Goal: Task Accomplishment & Management: Manage account settings

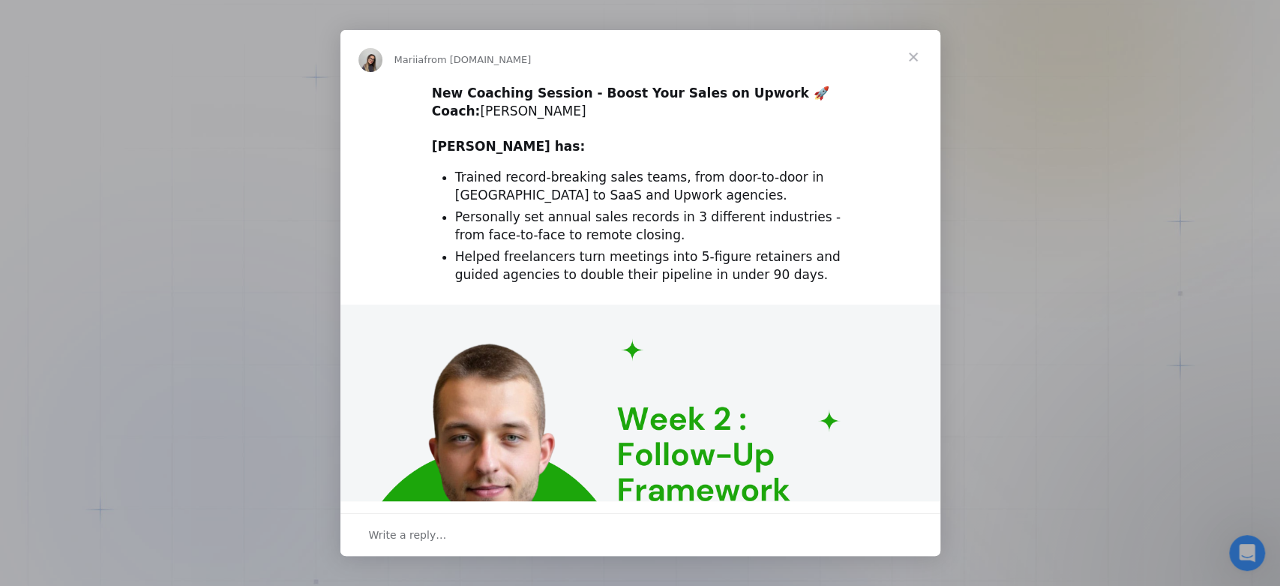
click at [912, 58] on span "Close" at bounding box center [913, 57] width 54 height 54
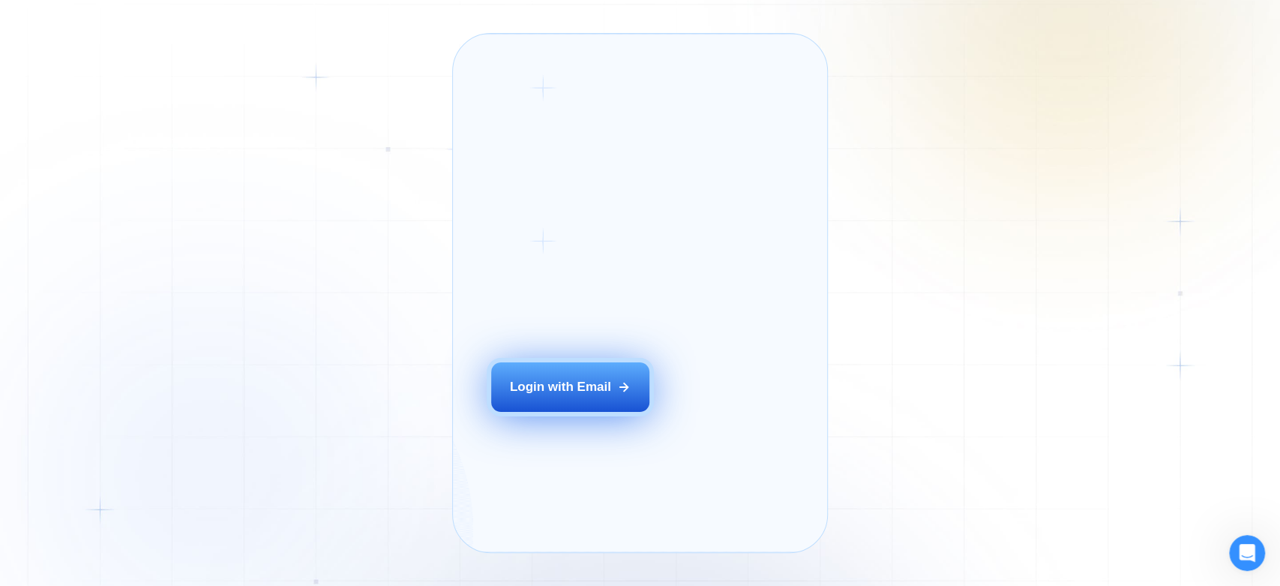
click at [619, 403] on button "Login with Email" at bounding box center [570, 386] width 158 height 49
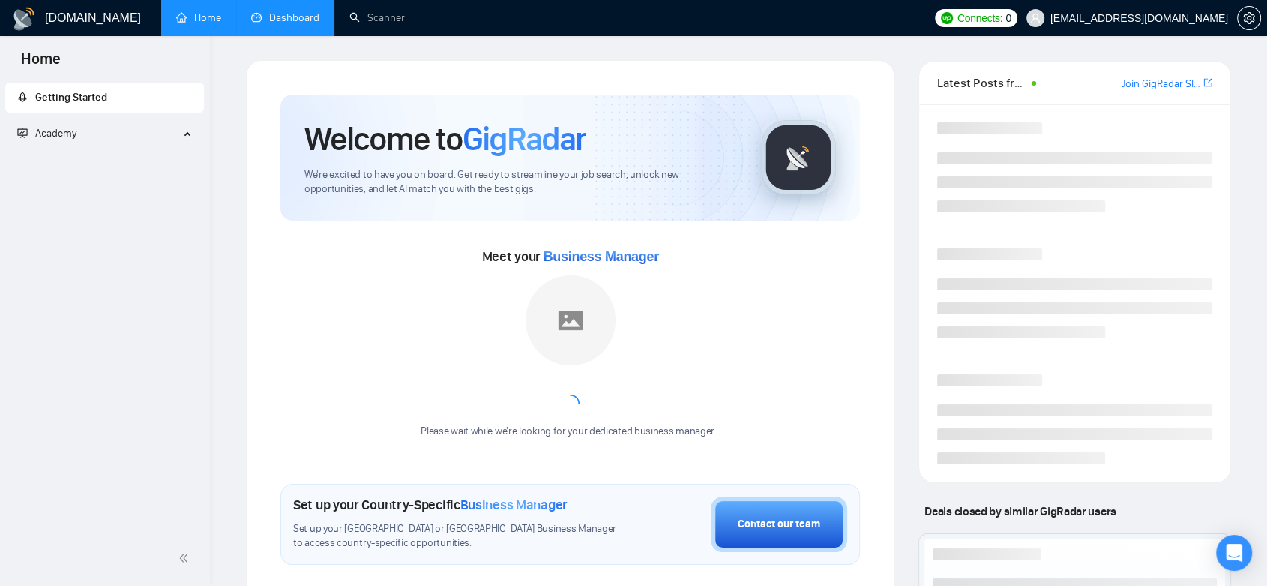
click at [285, 24] on link "Dashboard" at bounding box center [285, 17] width 68 height 13
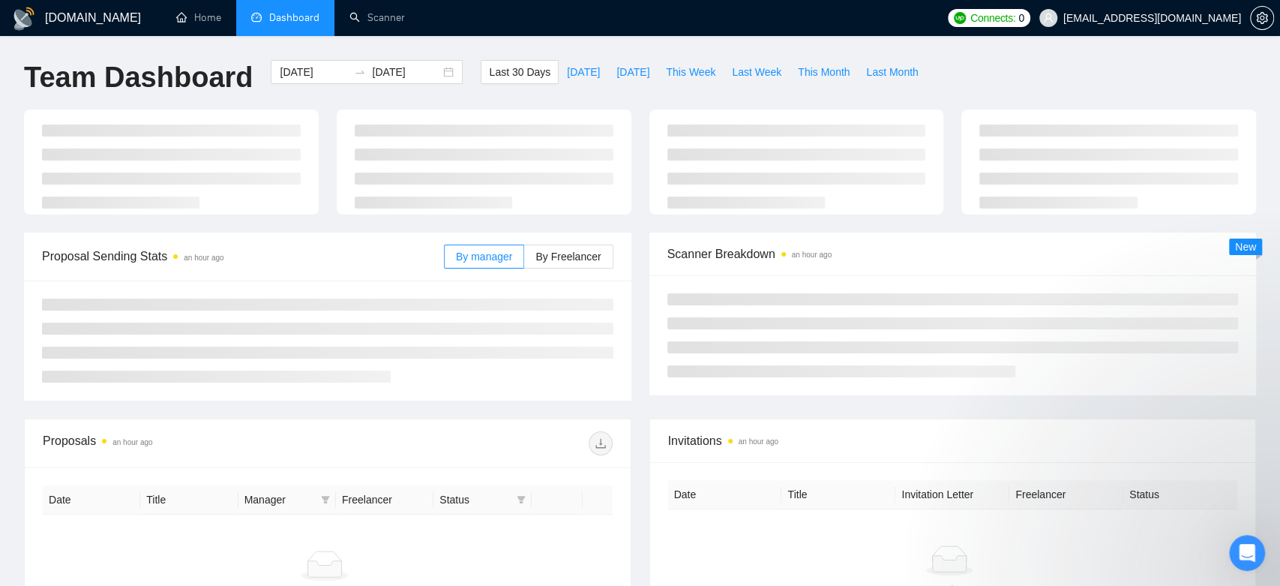
type input "2025-08-30"
type input "2025-09-29"
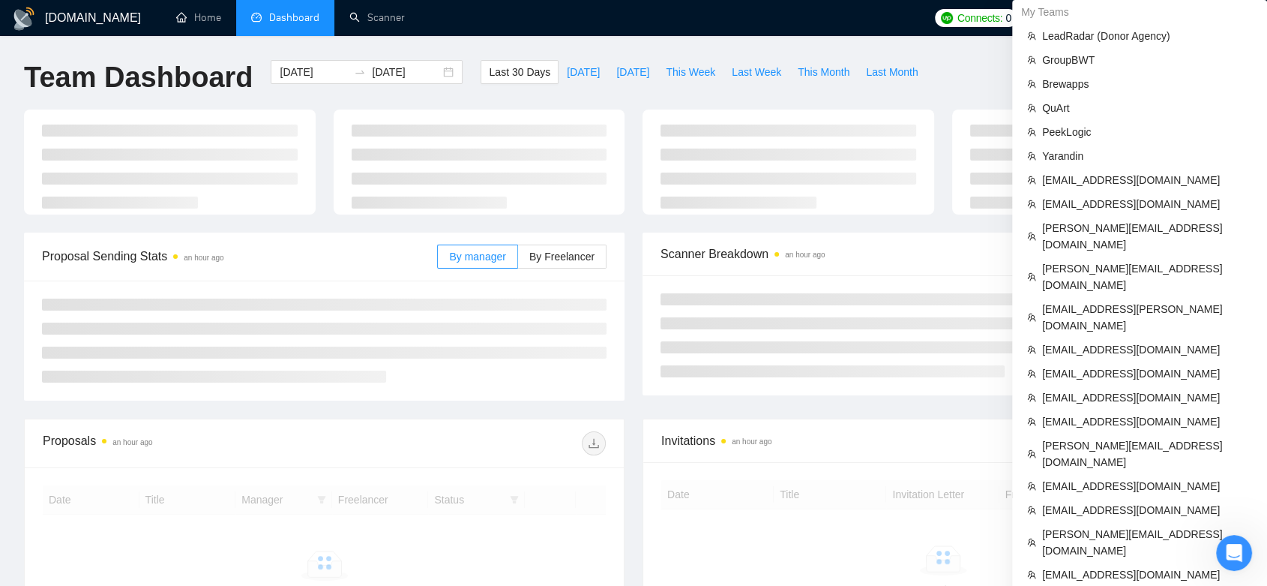
click at [1194, 13] on div "My Teams" at bounding box center [1139, 12] width 255 height 24
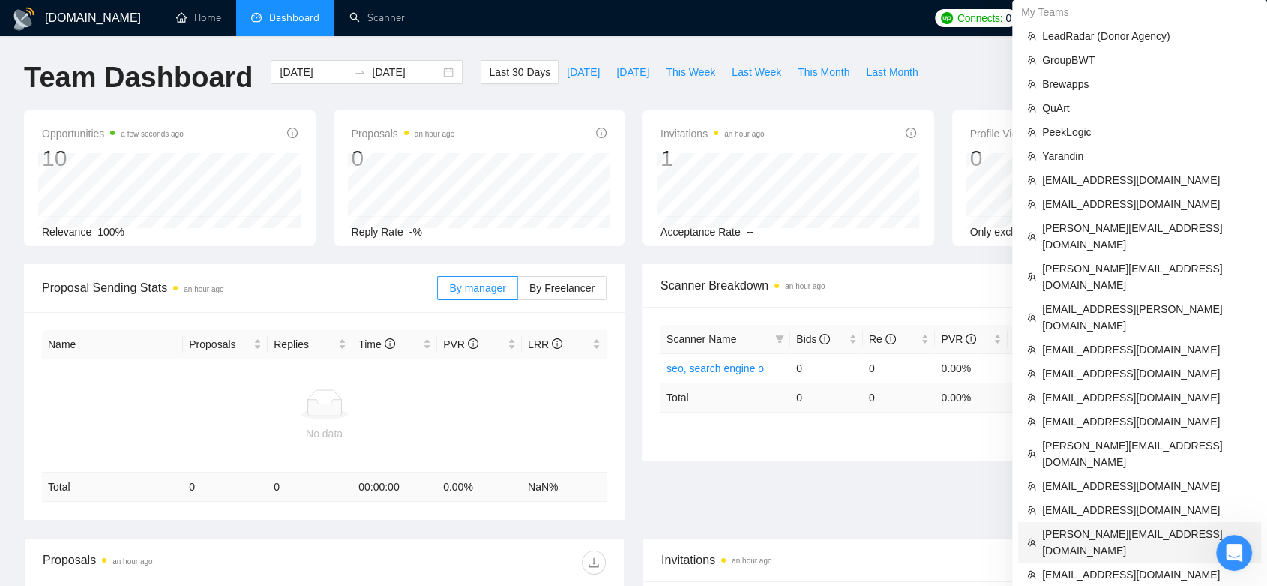
click at [1115, 526] on span "ellis@es-webdedign.com" at bounding box center [1147, 542] width 210 height 33
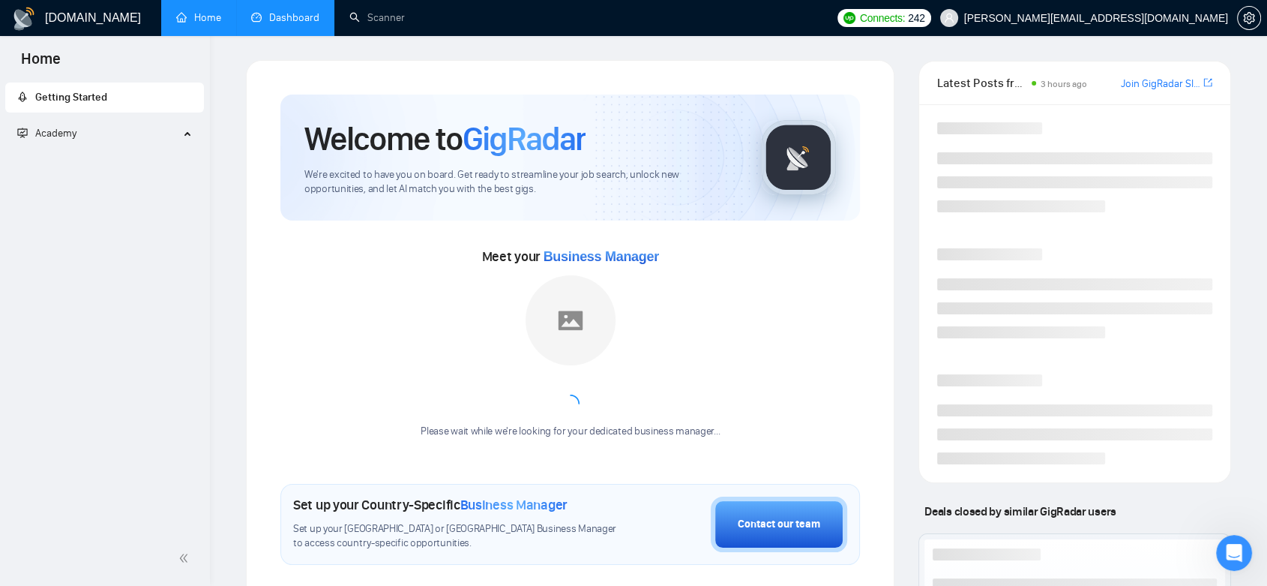
click at [303, 18] on link "Dashboard" at bounding box center [285, 17] width 68 height 13
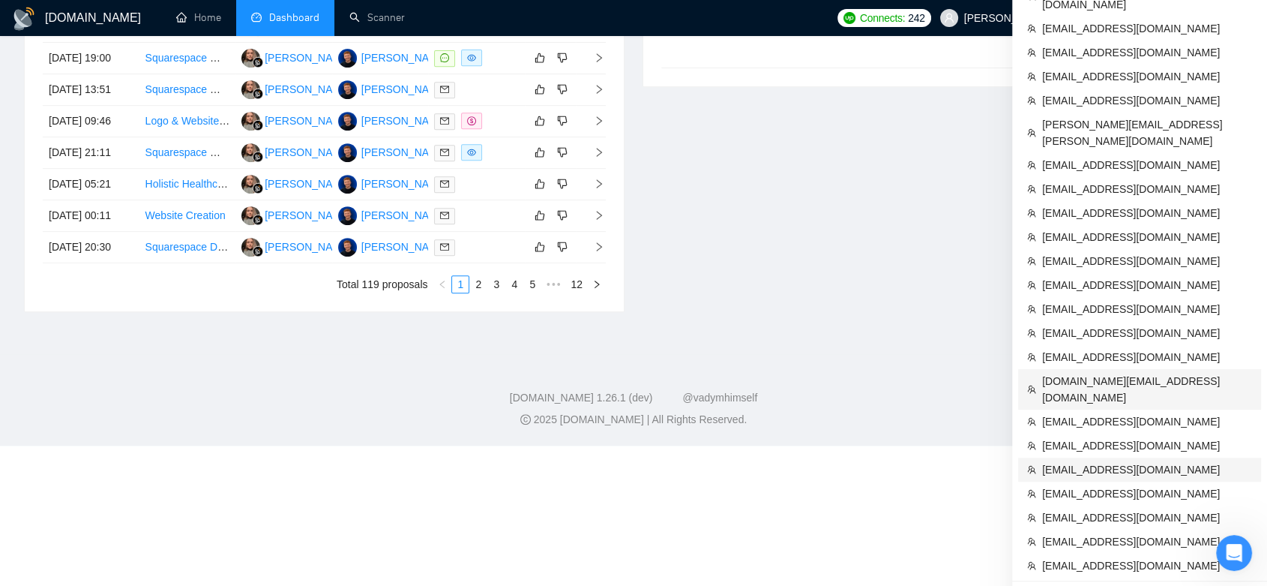
scroll to position [489, 0]
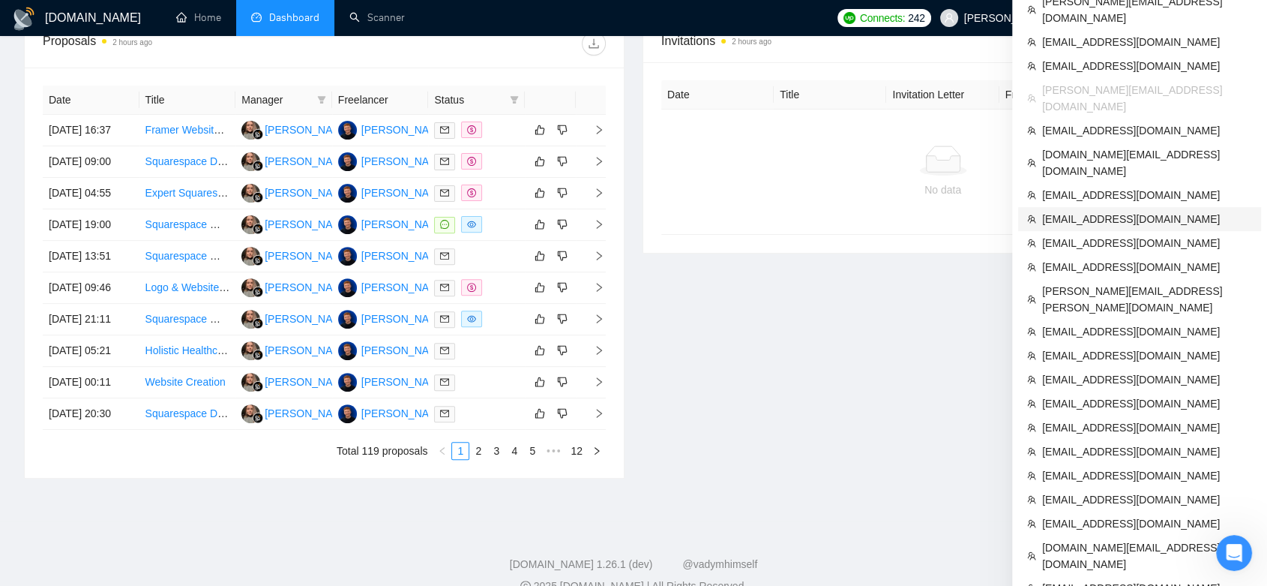
click at [1110, 211] on span "info@resorsi.com" at bounding box center [1147, 219] width 210 height 16
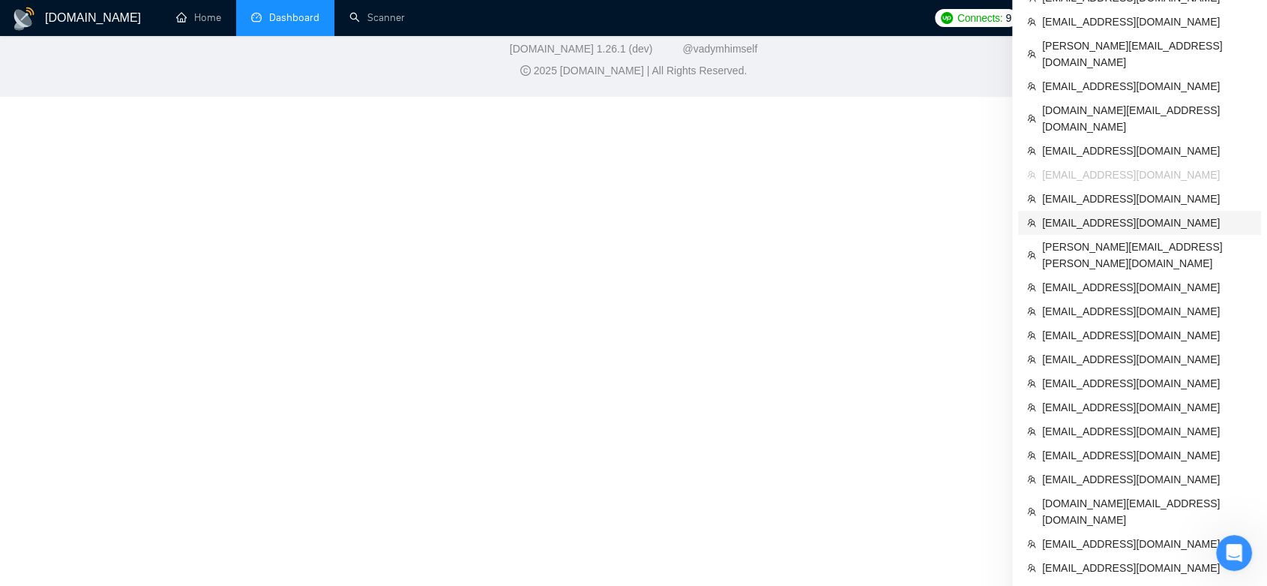
scroll to position [593, 0]
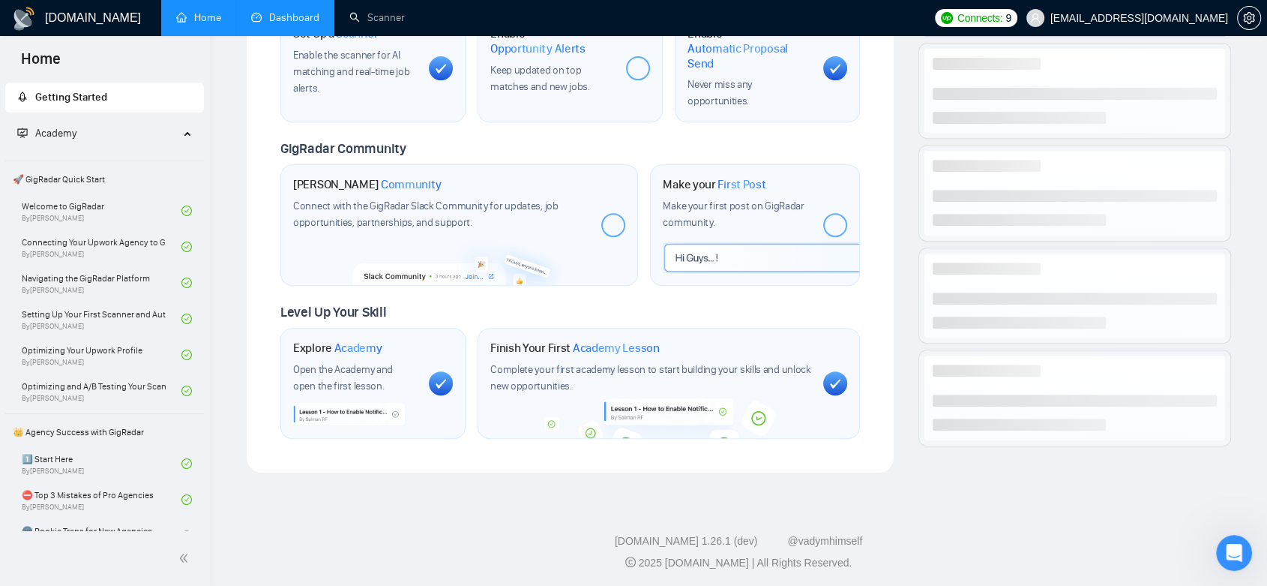
click at [287, 21] on link "Dashboard" at bounding box center [285, 17] width 68 height 13
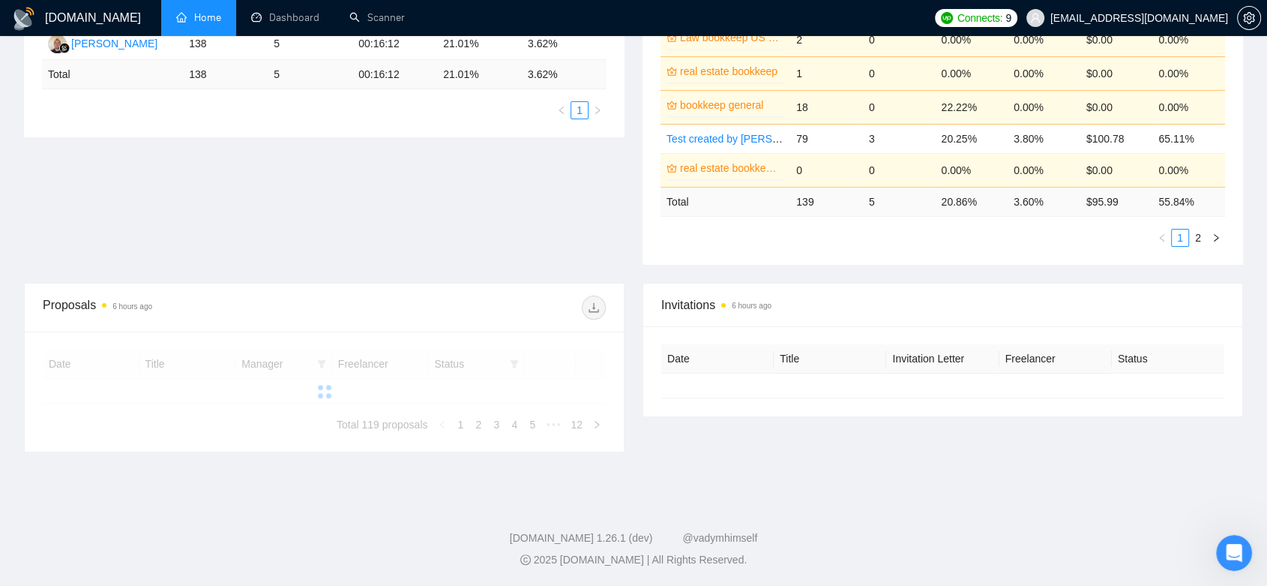
type input "2025-08-30"
type input "2025-09-29"
